Goal: Check status: Check status

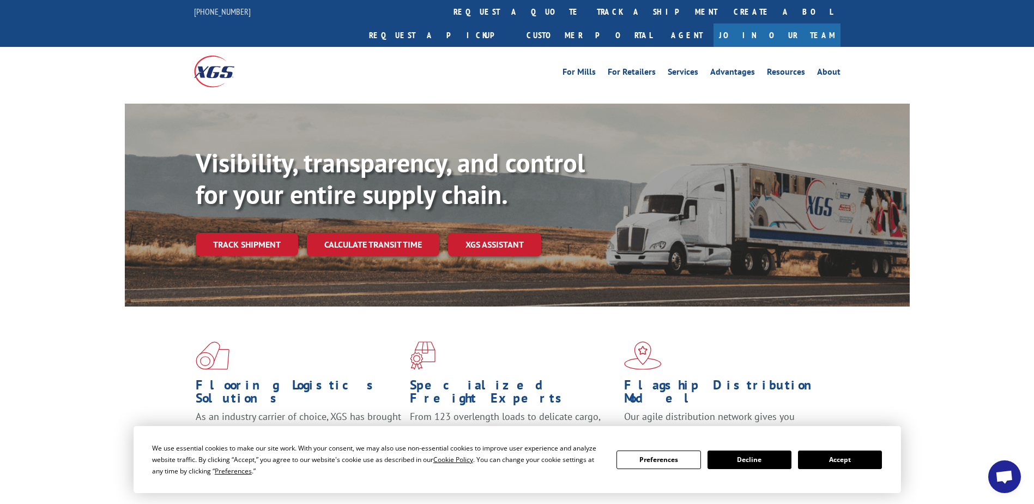
click at [835, 459] on button "Accept" at bounding box center [840, 459] width 84 height 19
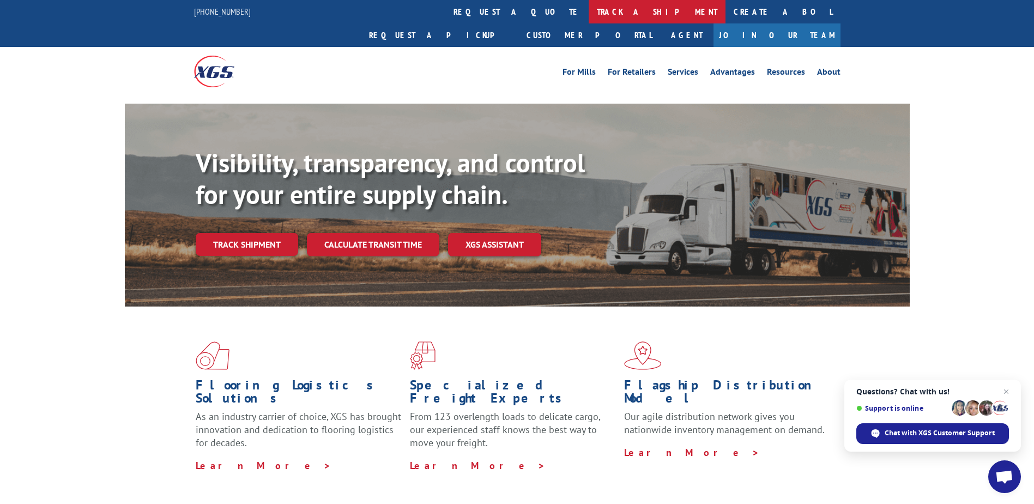
click at [589, 16] on link "track a shipment" at bounding box center [657, 11] width 137 height 23
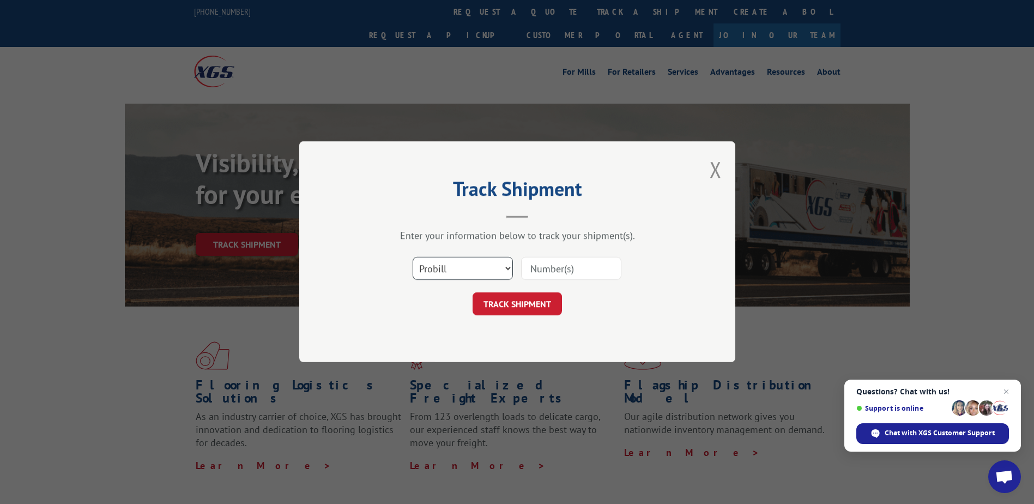
click at [489, 267] on select "Select category... Probill BOL PO" at bounding box center [463, 268] width 100 height 23
select select "bol"
click at [413, 257] on select "Select category... Probill BOL PO" at bounding box center [463, 268] width 100 height 23
type input "FPX00324549"
click at [502, 302] on button "TRACK SHIPMENT" at bounding box center [517, 304] width 89 height 23
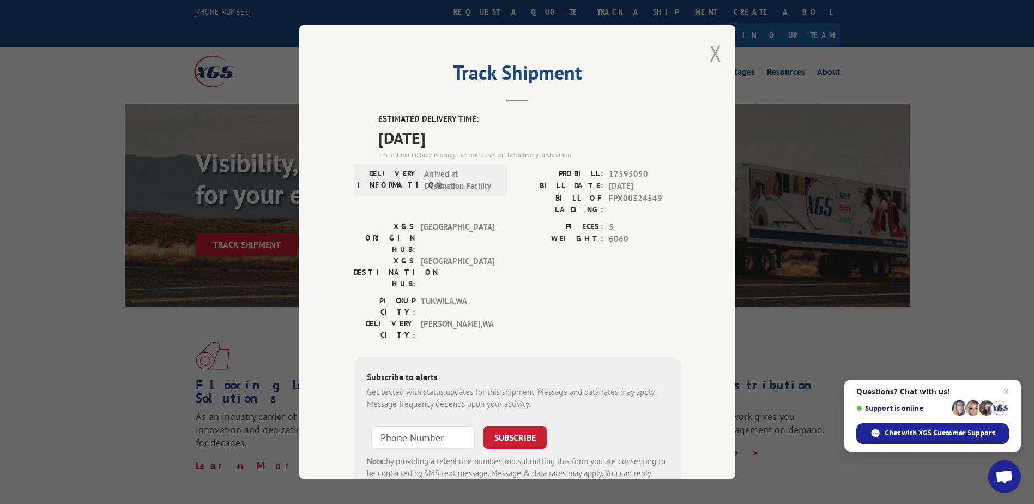
click at [710, 49] on button "Close modal" at bounding box center [716, 53] width 12 height 29
